Goal: Task Accomplishment & Management: Manage account settings

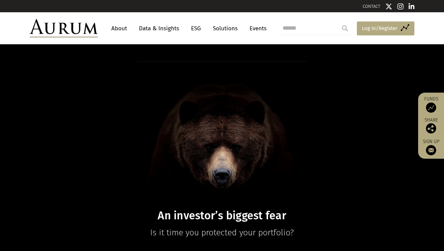
click at [380, 27] on span "Log in/Register" at bounding box center [379, 28] width 35 height 8
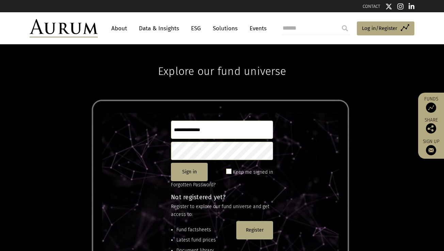
type input "**********"
